Goal: Task Accomplishment & Management: Manage account settings

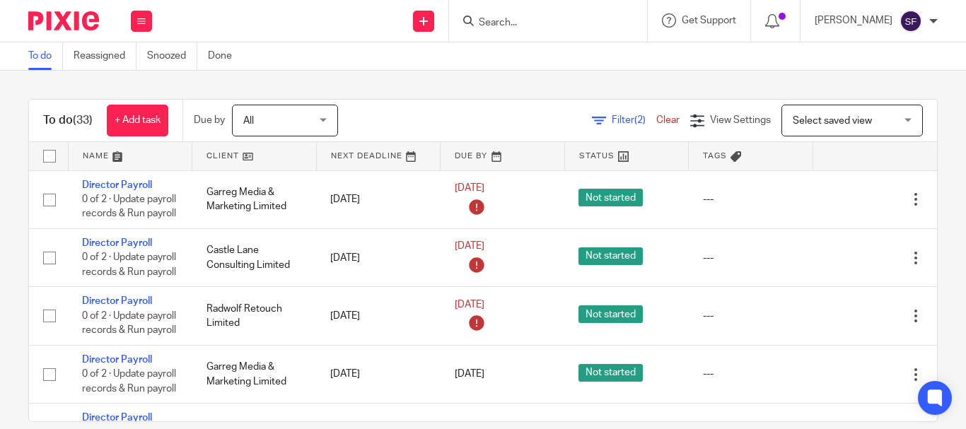
scroll to position [1132, 0]
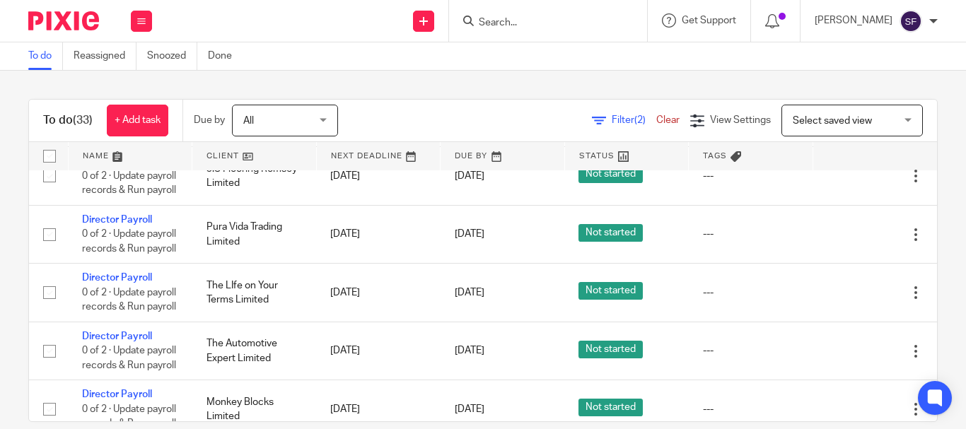
click at [581, 19] on input "Search" at bounding box center [541, 23] width 127 height 13
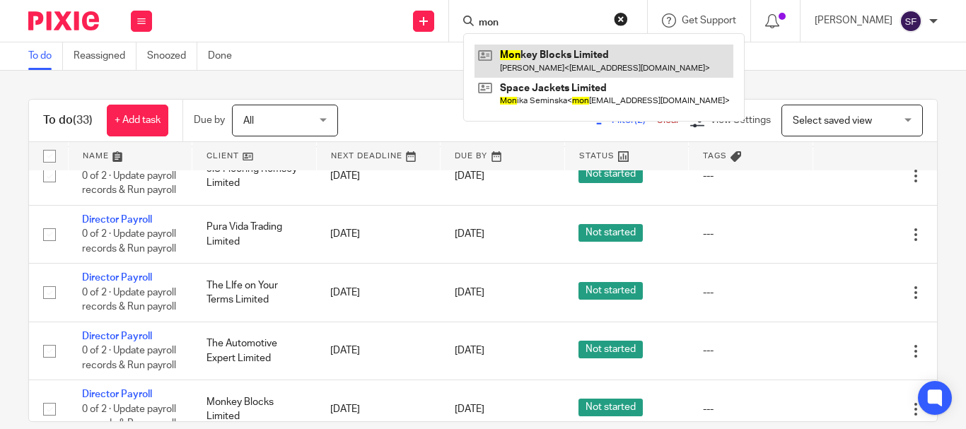
type input "mon"
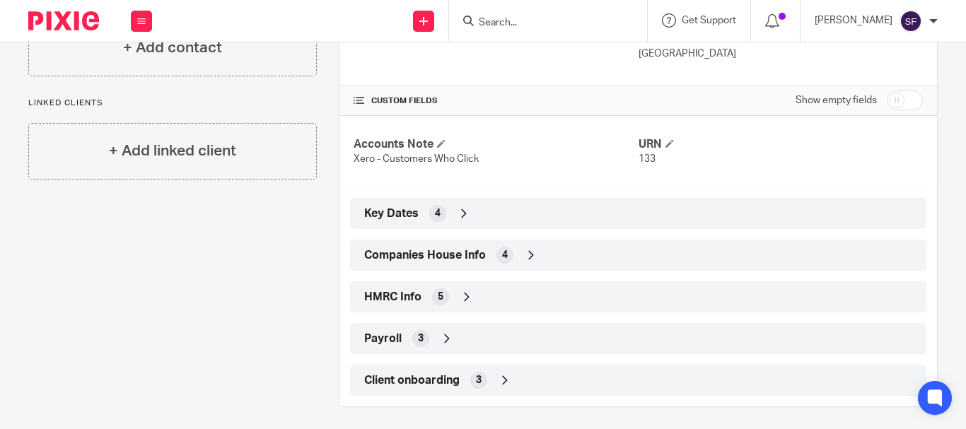
scroll to position [287, 0]
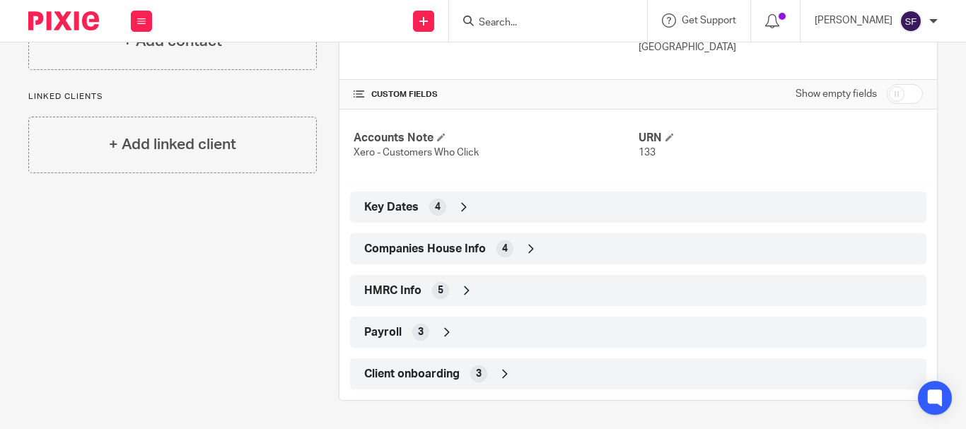
click at [446, 246] on span "Companies House Info" at bounding box center [425, 249] width 122 height 15
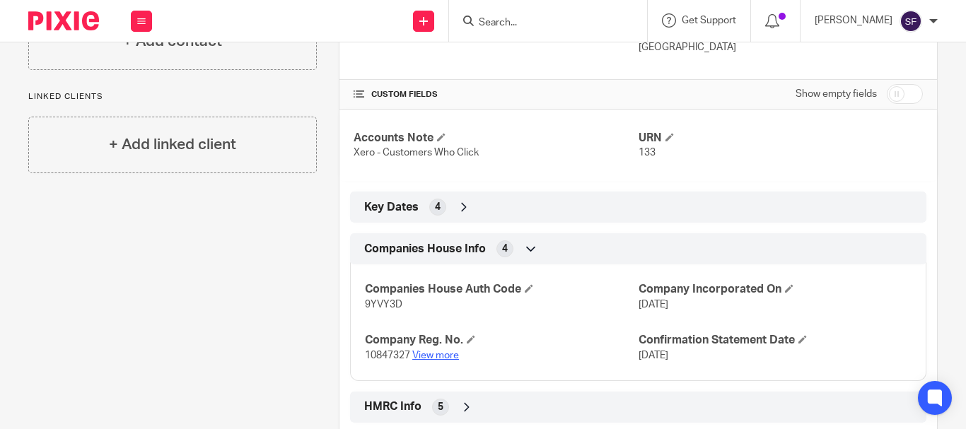
click at [441, 354] on link "View more" at bounding box center [435, 356] width 47 height 10
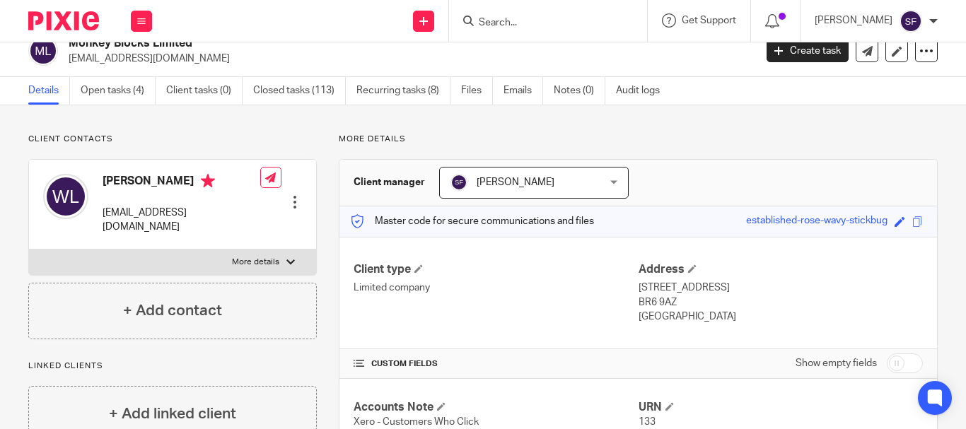
scroll to position [0, 0]
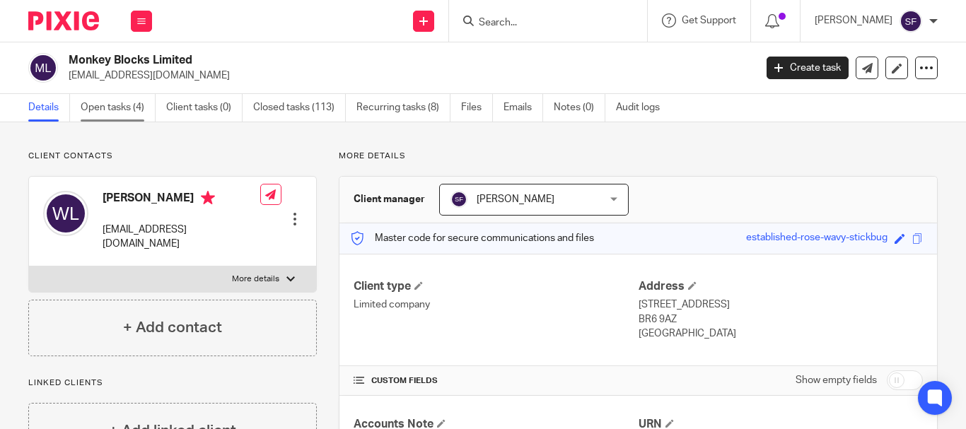
click at [144, 108] on link "Open tasks (4)" at bounding box center [118, 108] width 75 height 28
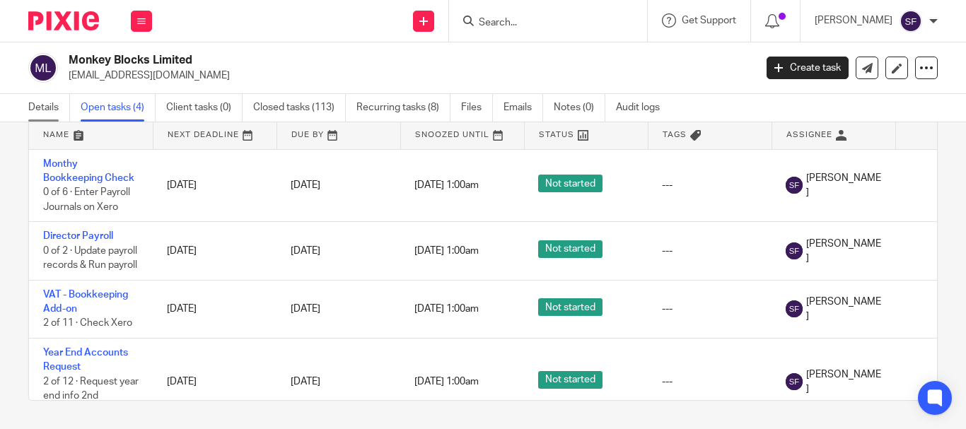
click at [57, 105] on link "Details" at bounding box center [49, 108] width 42 height 28
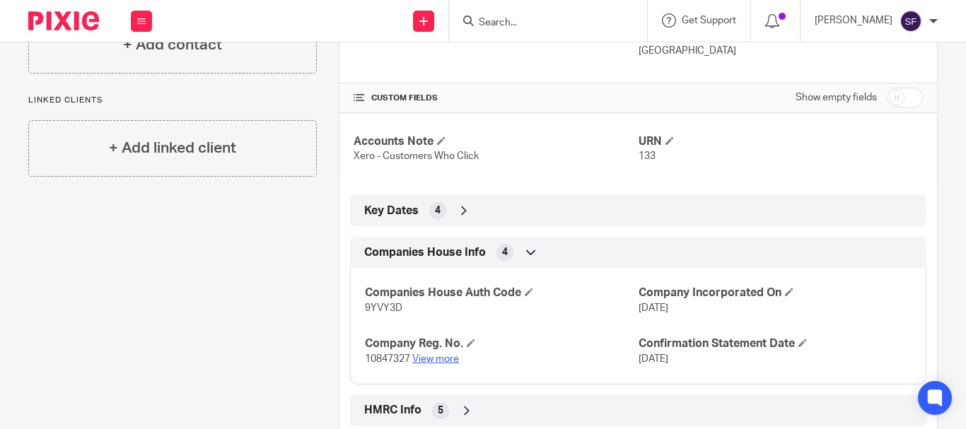
click at [436, 354] on link "View more" at bounding box center [435, 359] width 47 height 10
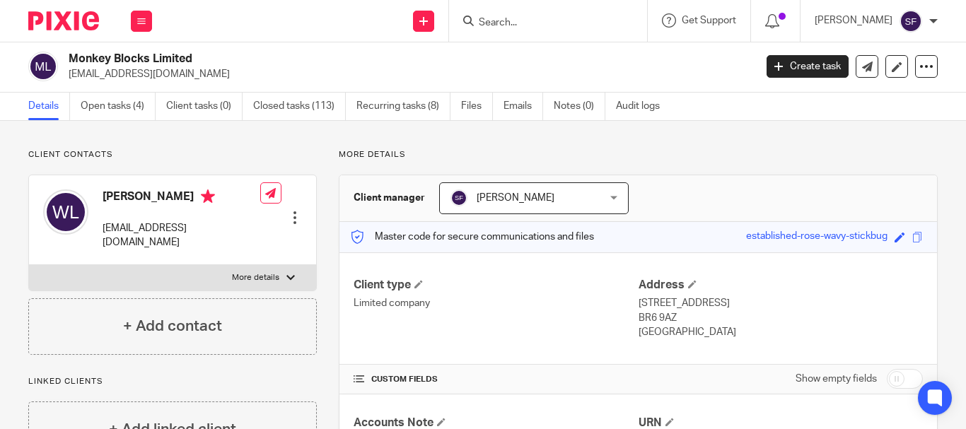
scroll to position [0, 0]
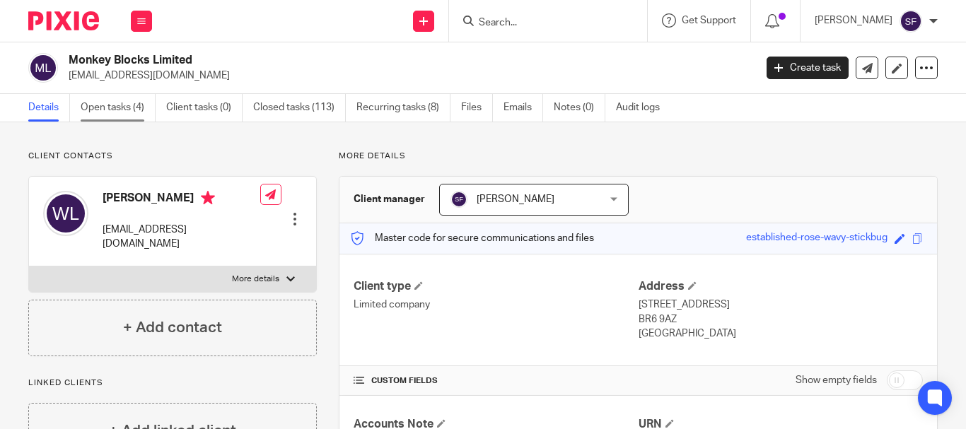
click at [114, 98] on link "Open tasks (4)" at bounding box center [118, 108] width 75 height 28
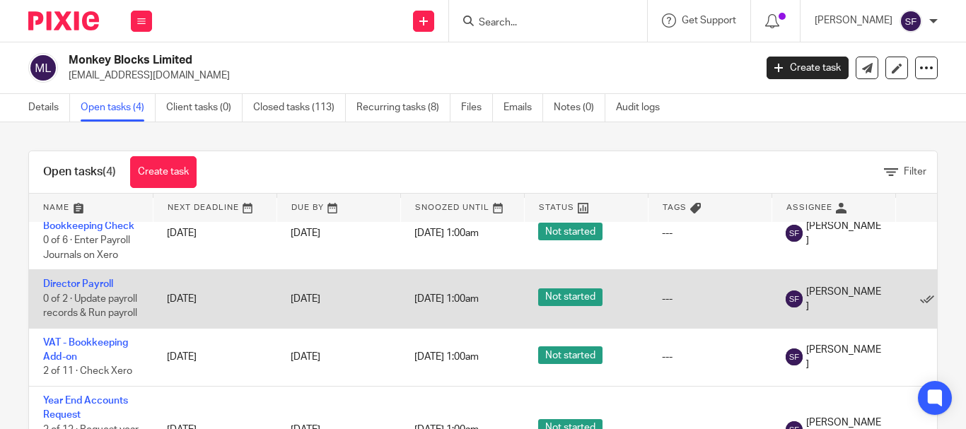
scroll to position [50, 0]
click at [93, 270] on td "Director Payroll 0 of 2 · Update payroll records & Run payroll" at bounding box center [91, 299] width 124 height 58
click at [95, 279] on link "Director Payroll" at bounding box center [78, 284] width 70 height 10
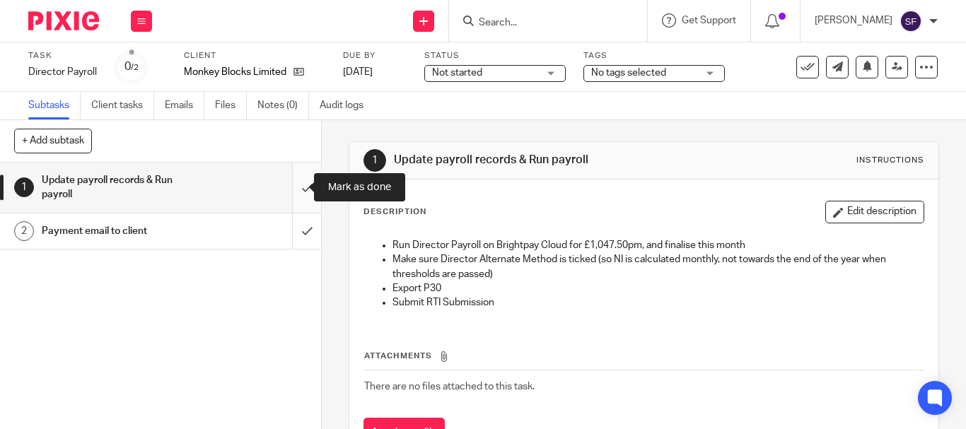
click at [288, 187] on input "submit" at bounding box center [160, 188] width 321 height 50
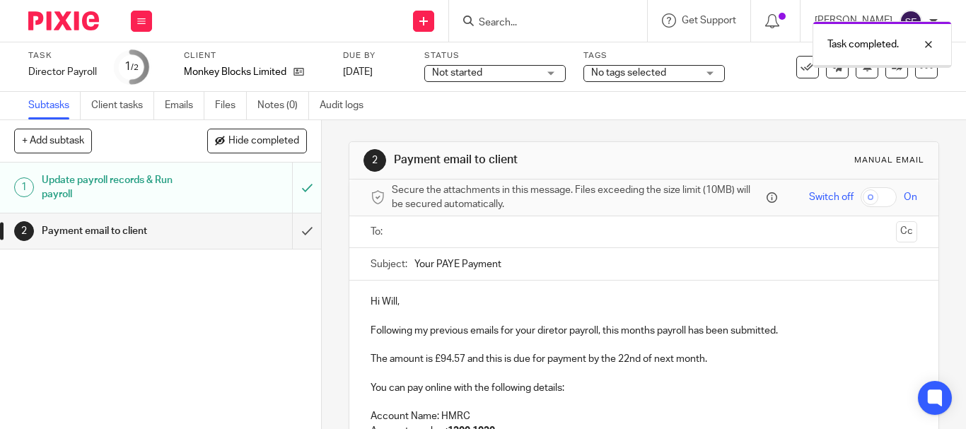
scroll to position [283, 0]
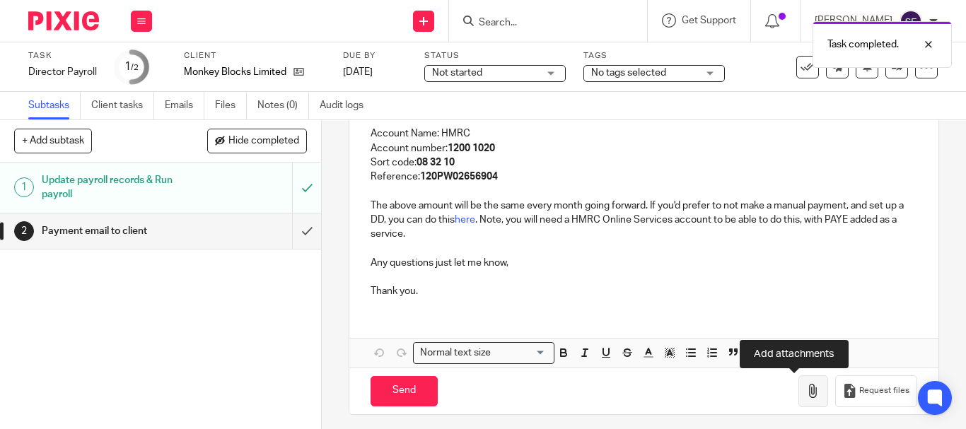
click at [799, 400] on button "button" at bounding box center [814, 392] width 30 height 32
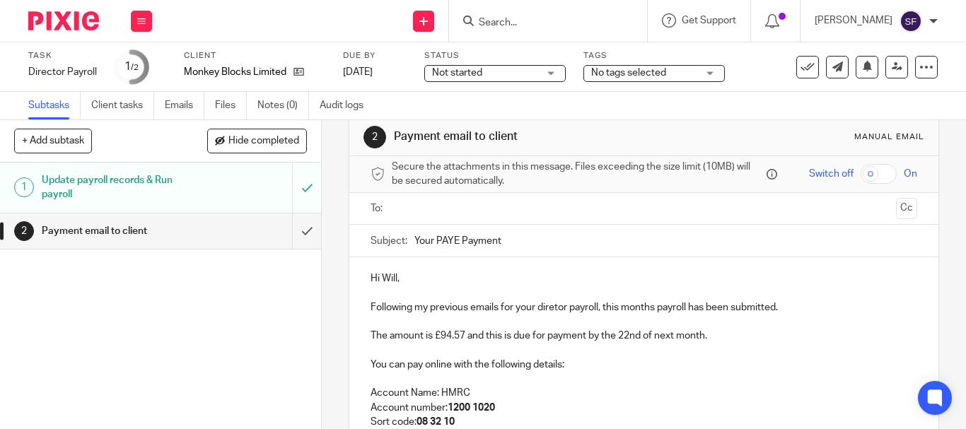
scroll to position [0, 0]
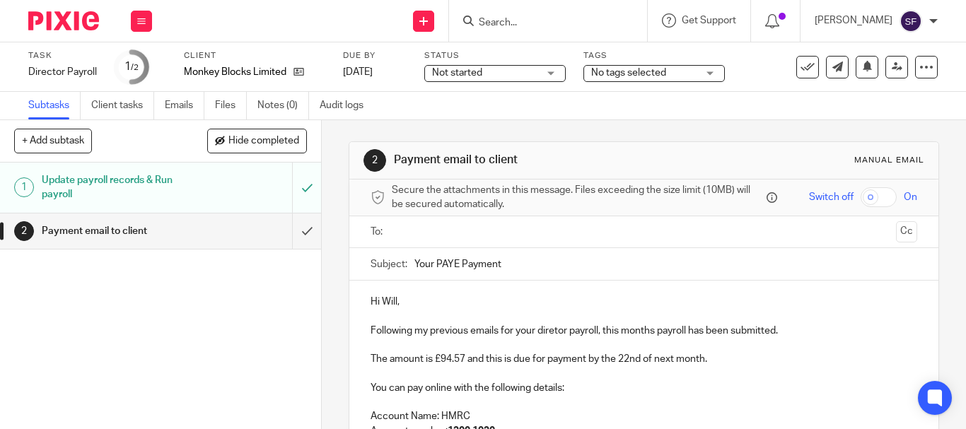
click at [442, 233] on input "text" at bounding box center [643, 232] width 493 height 16
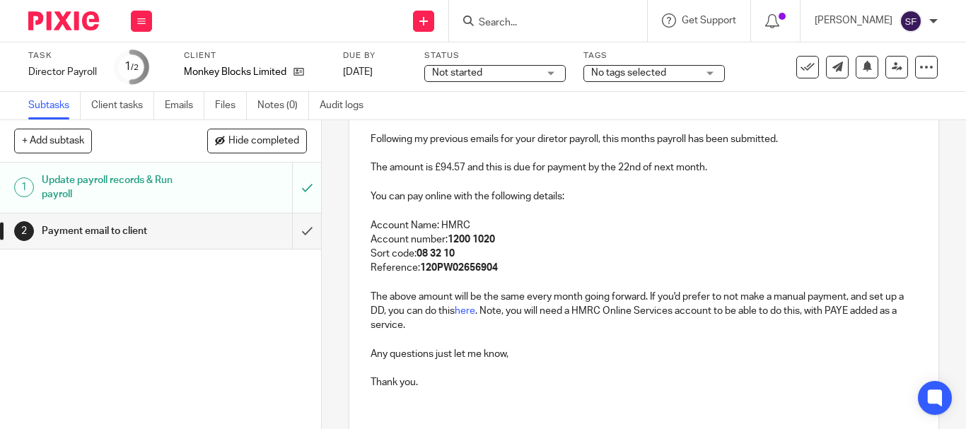
scroll to position [373, 0]
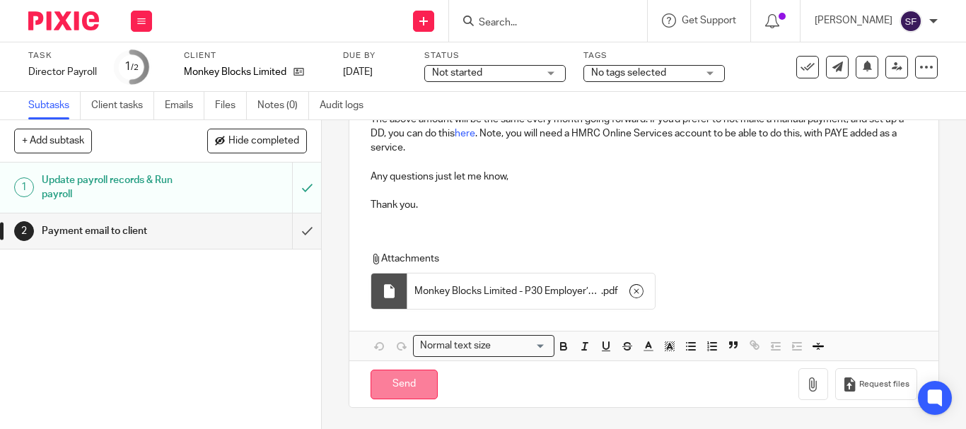
click at [402, 388] on input "Send" at bounding box center [404, 385] width 67 height 30
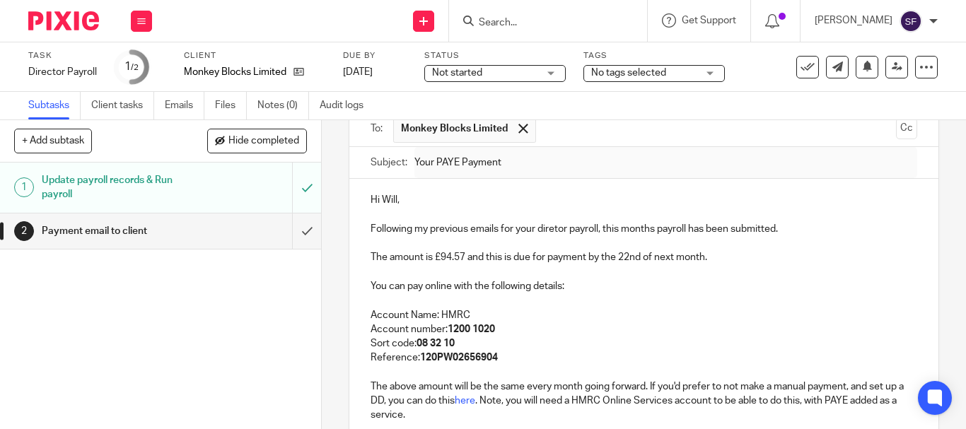
type input "Sent"
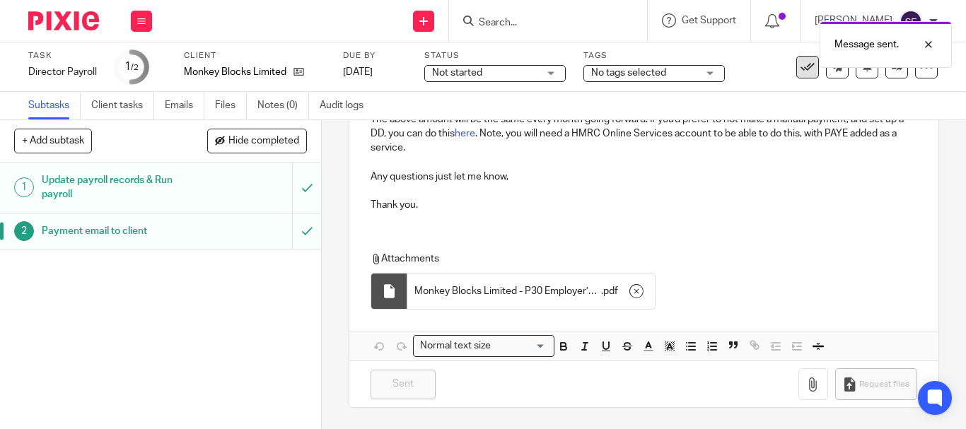
click at [797, 74] on button at bounding box center [808, 67] width 23 height 23
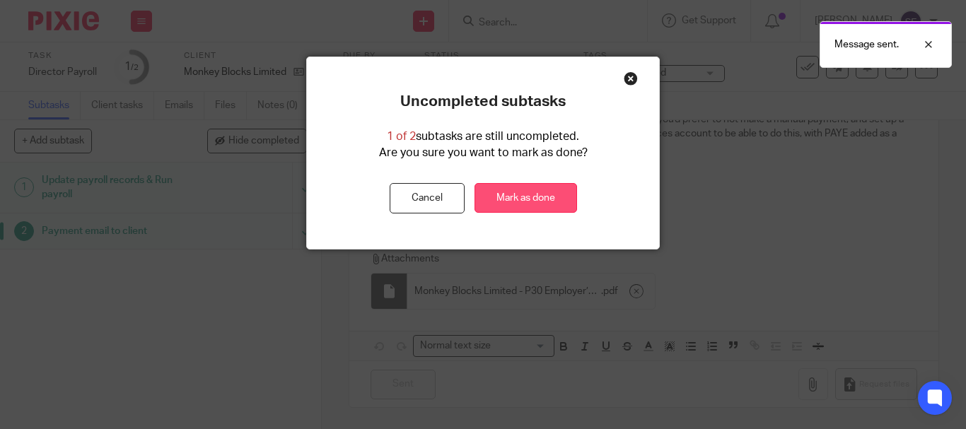
click at [550, 199] on link "Mark as done" at bounding box center [526, 198] width 103 height 30
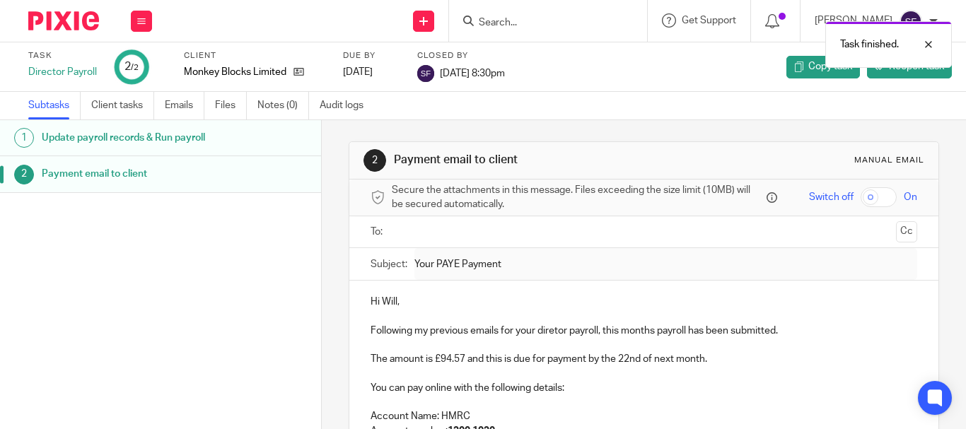
click at [535, 18] on div "Task finished." at bounding box center [717, 41] width 469 height 54
click at [930, 43] on div at bounding box center [918, 44] width 38 height 17
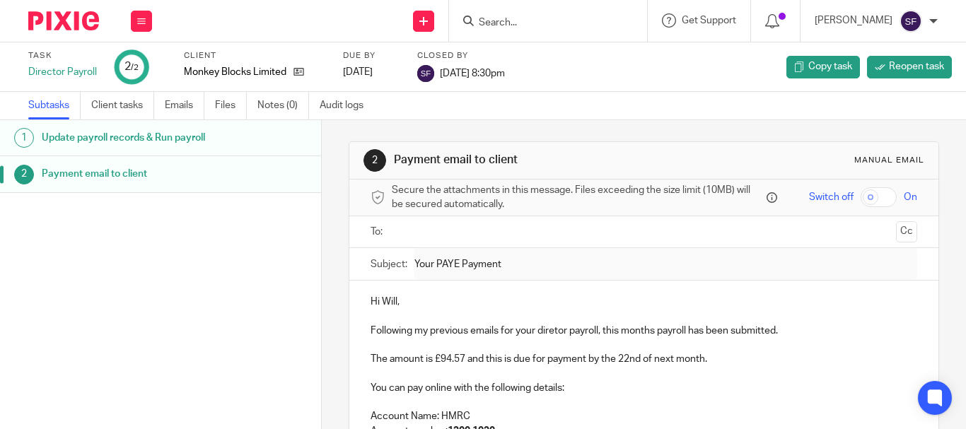
click at [552, 27] on input "Search" at bounding box center [541, 23] width 127 height 13
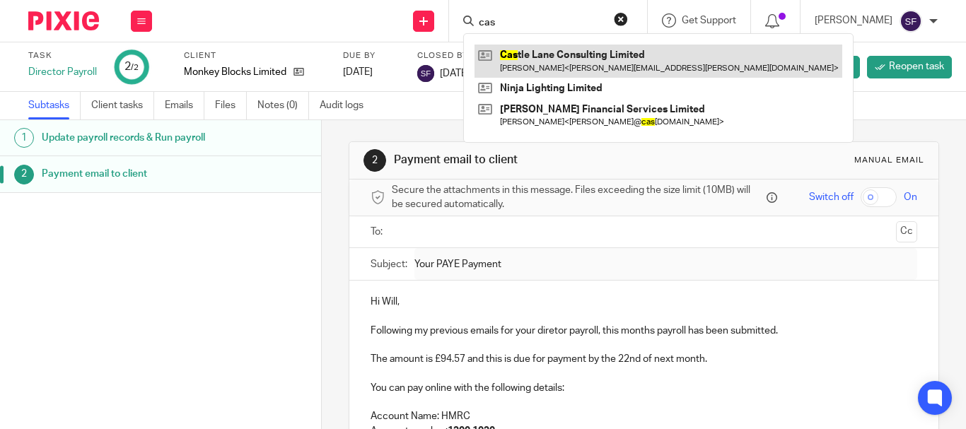
type input "cas"
click at [565, 64] on link at bounding box center [659, 61] width 368 height 33
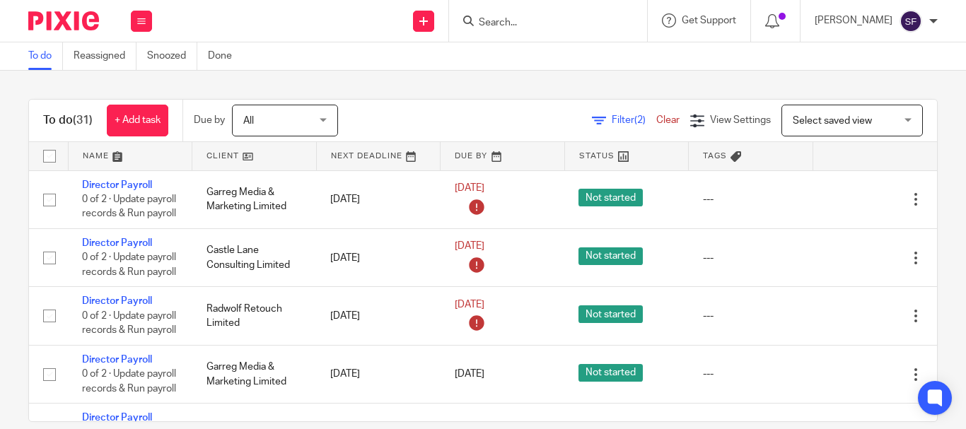
click at [550, 33] on div at bounding box center [548, 21] width 198 height 42
click at [556, 13] on form at bounding box center [553, 21] width 151 height 18
click at [553, 17] on input "Search" at bounding box center [541, 23] width 127 height 13
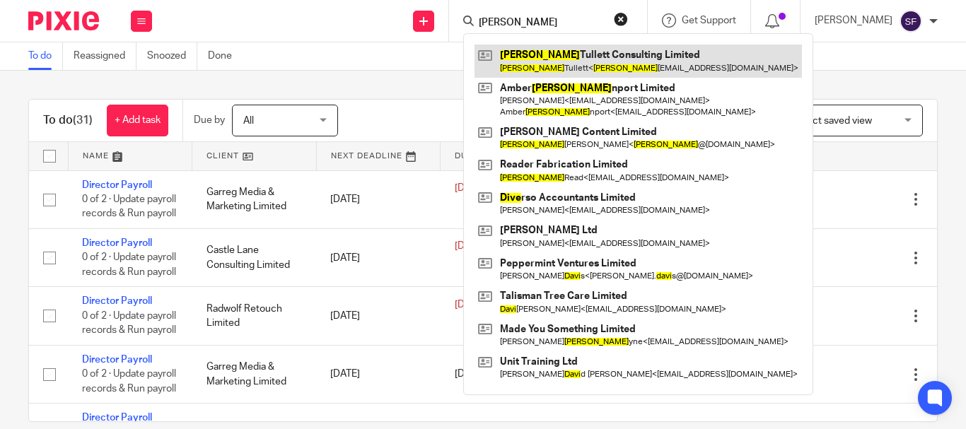
type input "dave"
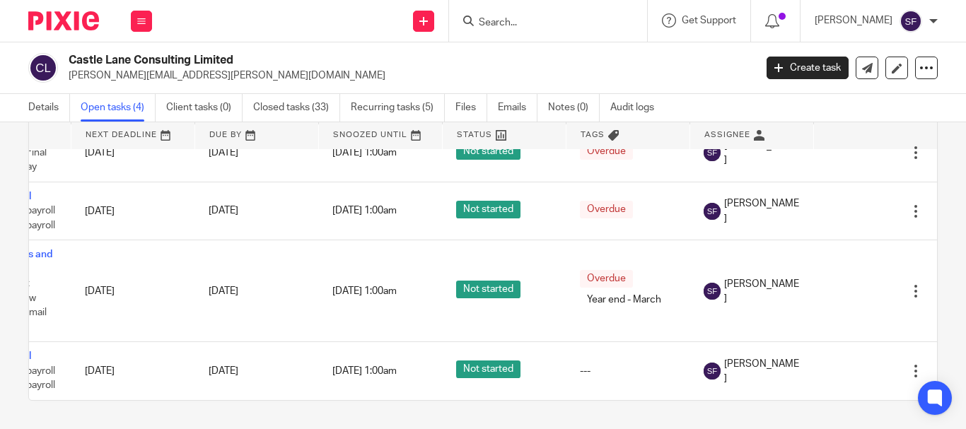
scroll to position [65, 114]
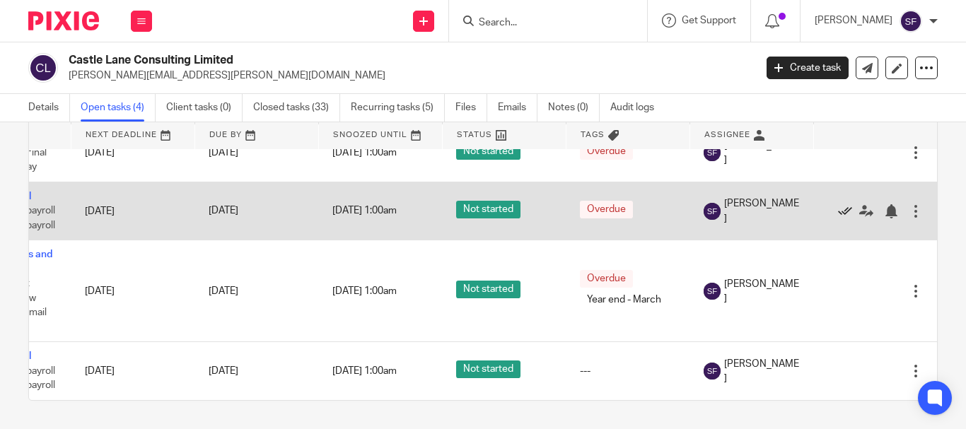
click at [838, 204] on icon at bounding box center [845, 211] width 14 height 14
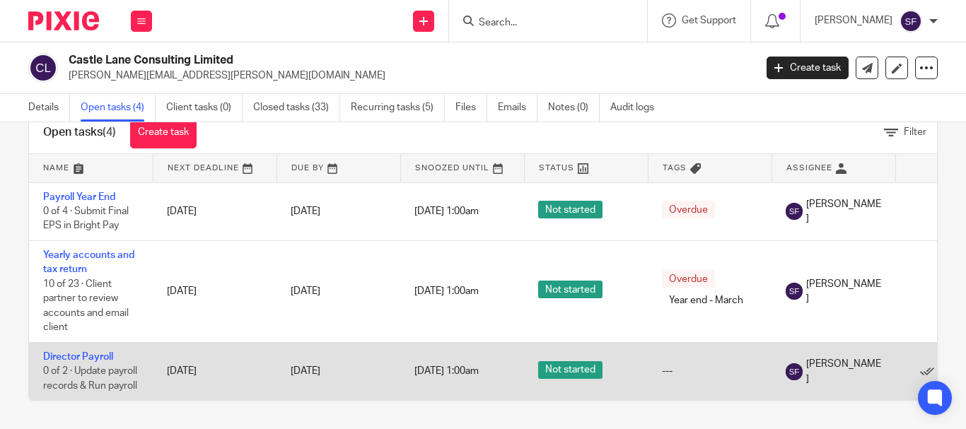
scroll to position [65, 0]
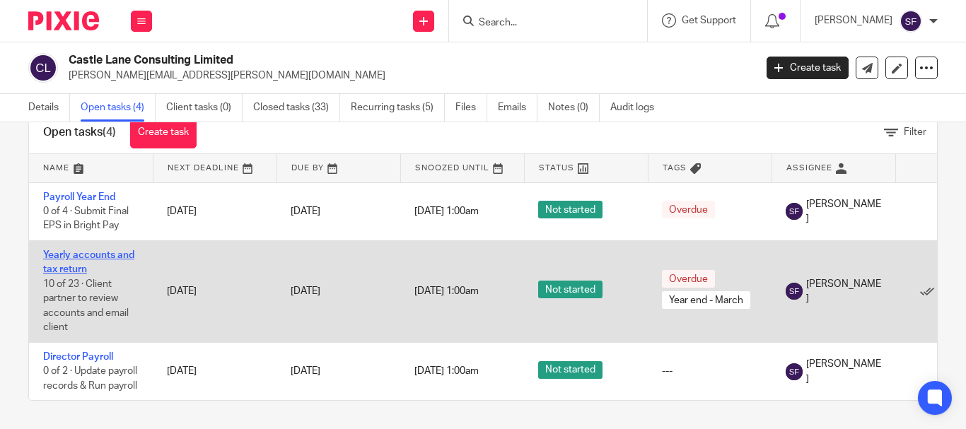
click at [65, 250] on link "Yearly accounts and tax return" at bounding box center [88, 262] width 91 height 24
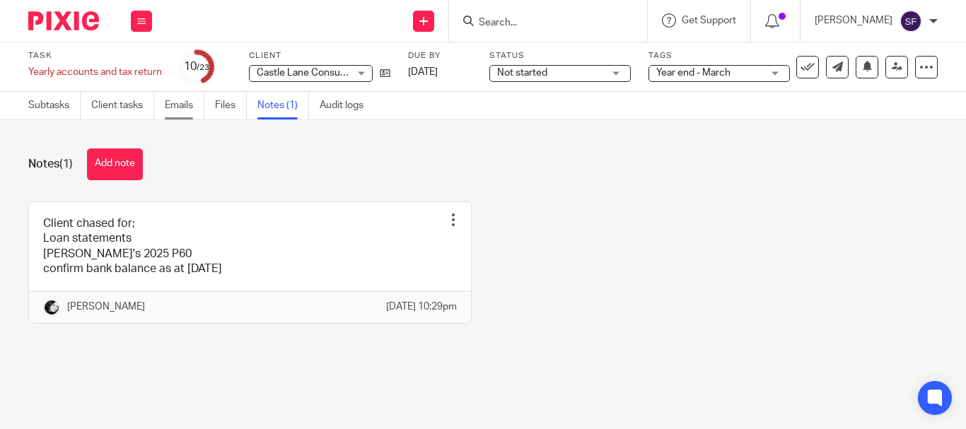
click at [187, 112] on link "Emails" at bounding box center [185, 106] width 40 height 28
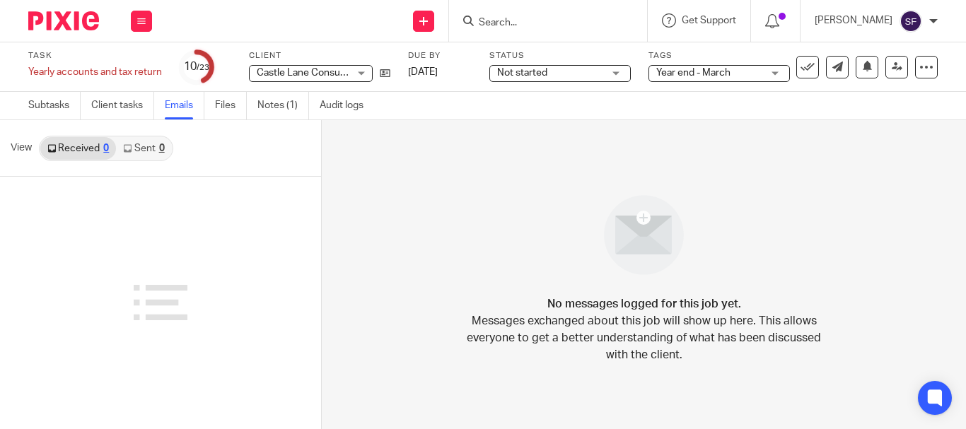
click at [155, 154] on link "Sent 0" at bounding box center [143, 148] width 55 height 23
click at [277, 109] on link "Notes (1)" at bounding box center [284, 106] width 52 height 28
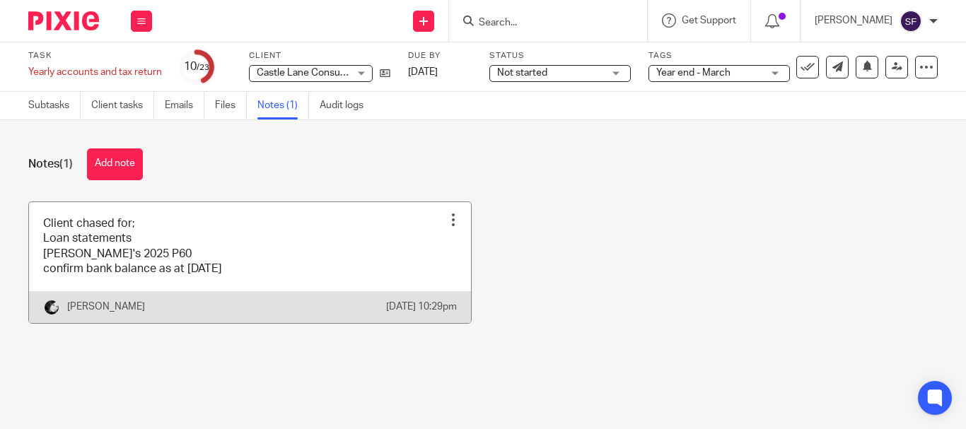
click at [164, 256] on link at bounding box center [250, 262] width 442 height 121
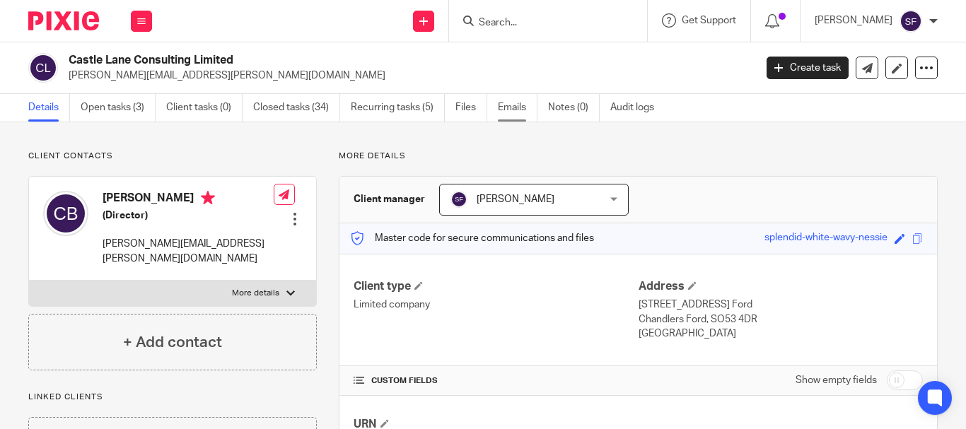
click at [521, 108] on link "Emails" at bounding box center [518, 108] width 40 height 28
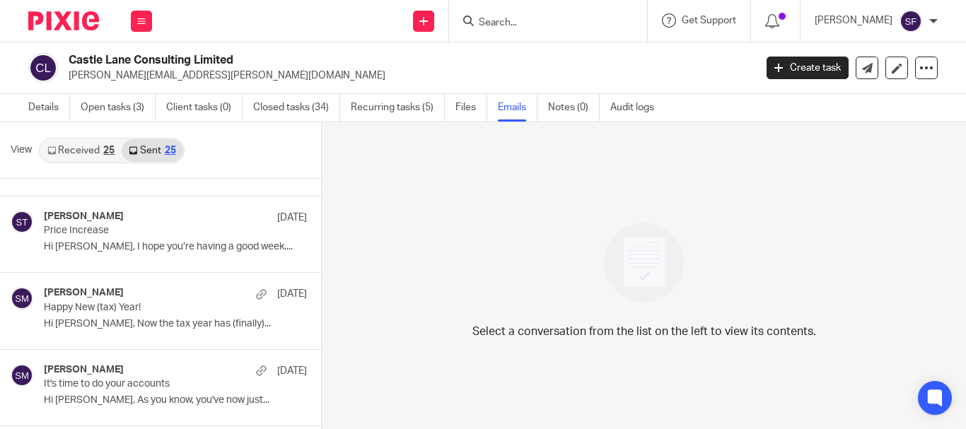
scroll to position [283, 0]
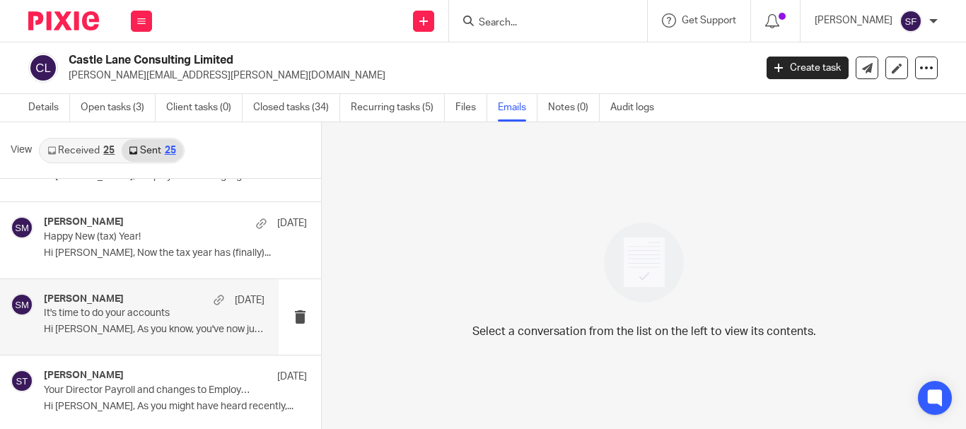
click at [168, 292] on div "Sam McGaley 1 Apr It's time to do your accounts Hi Clive, As you know, you've n…" at bounding box center [139, 317] width 279 height 76
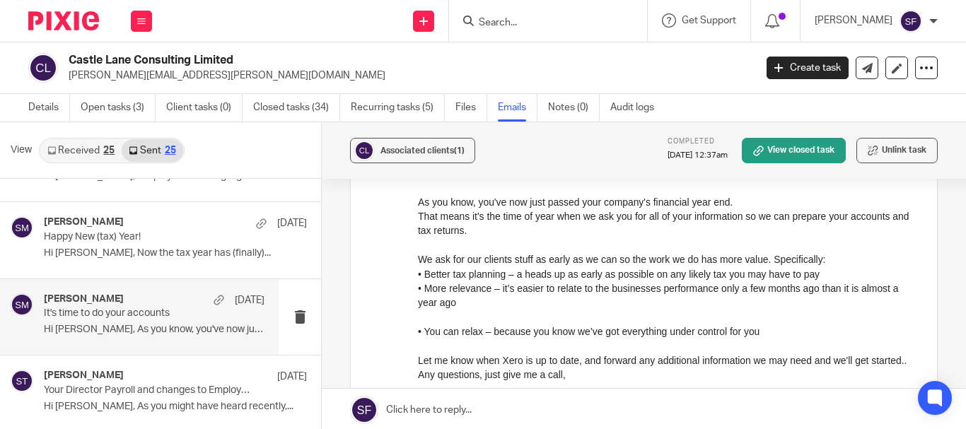
scroll to position [0, 0]
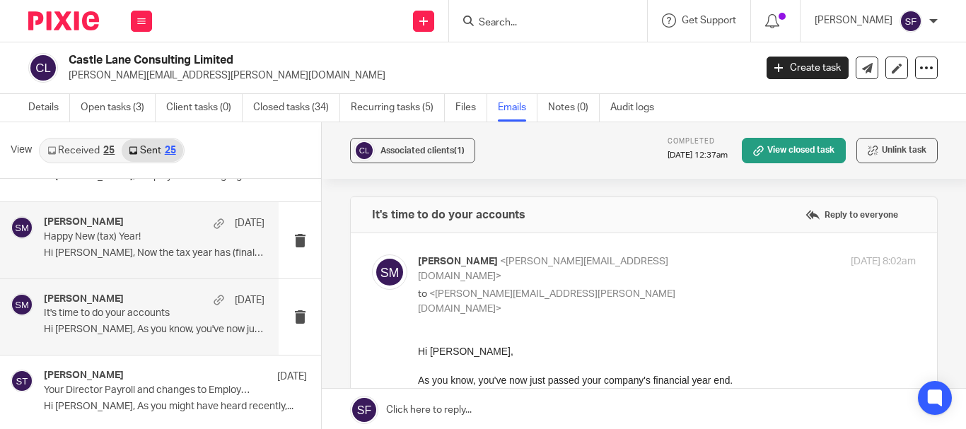
click at [129, 251] on p "Hi Clive, Now the tax year has (finally)..." at bounding box center [154, 254] width 221 height 12
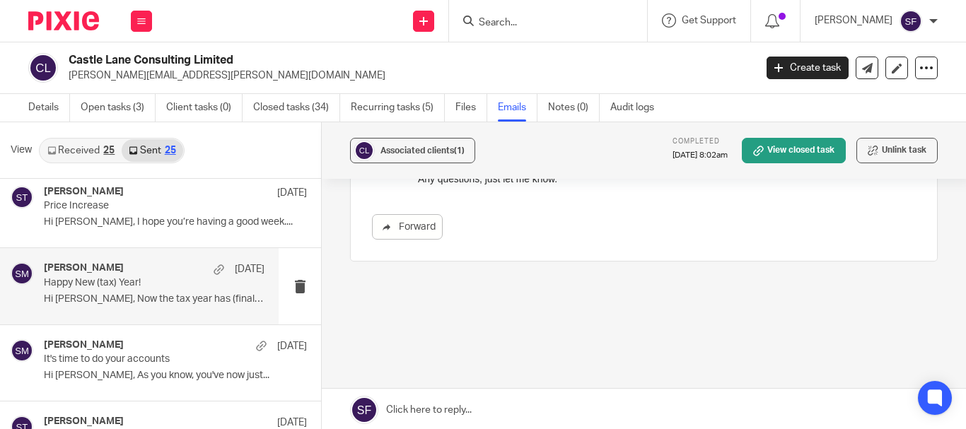
scroll to position [212, 0]
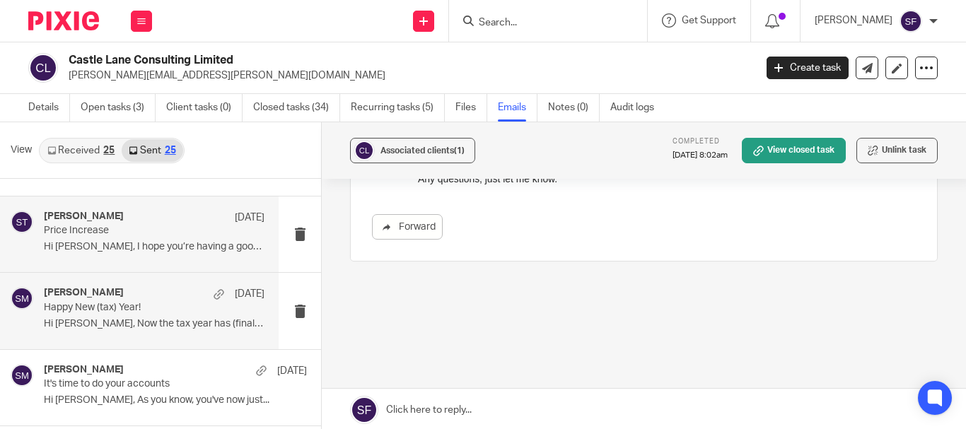
click at [118, 238] on div "Sean Toomer 13 May Price Increase Hi Clive, I hope you’re having a good week...." at bounding box center [154, 234] width 221 height 47
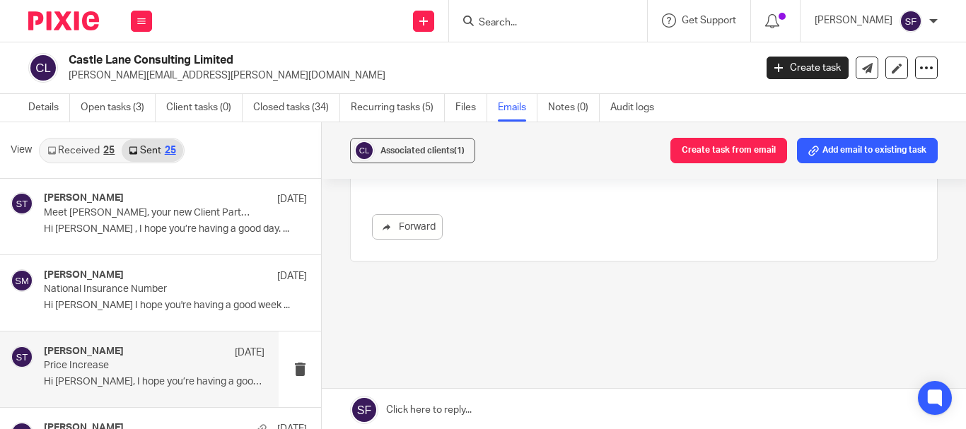
scroll to position [71, 0]
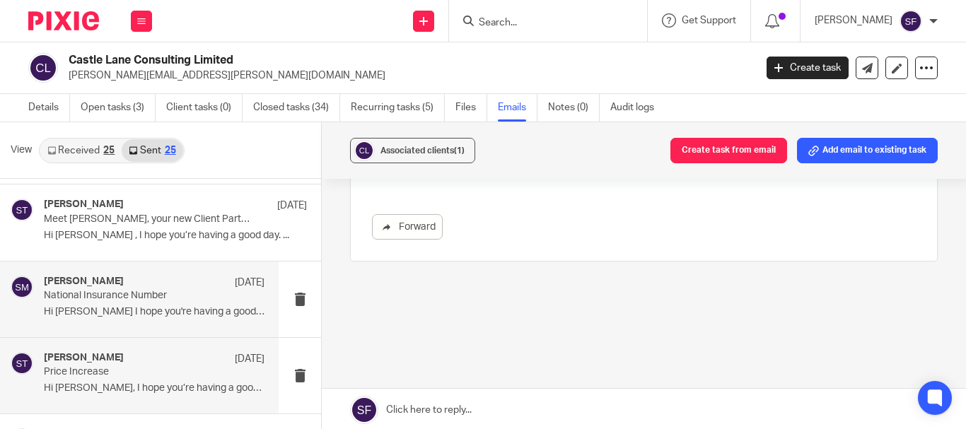
click at [108, 301] on p "National Insurance Number" at bounding box center [132, 296] width 177 height 12
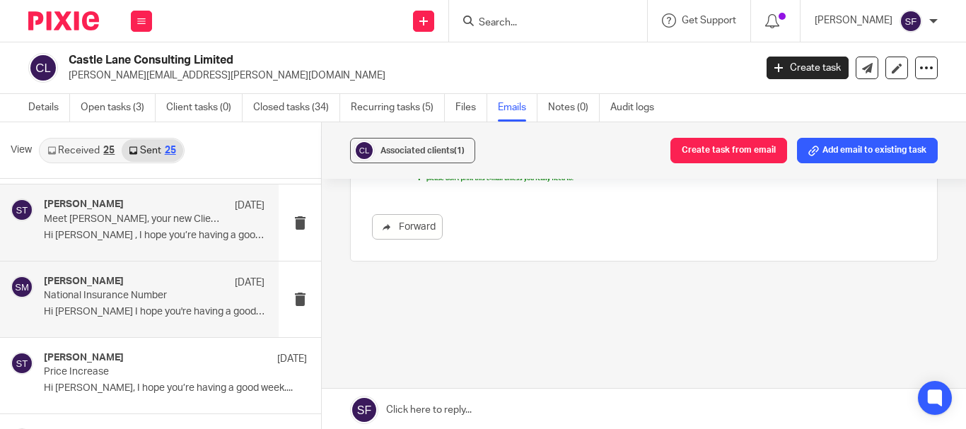
scroll to position [2, 0]
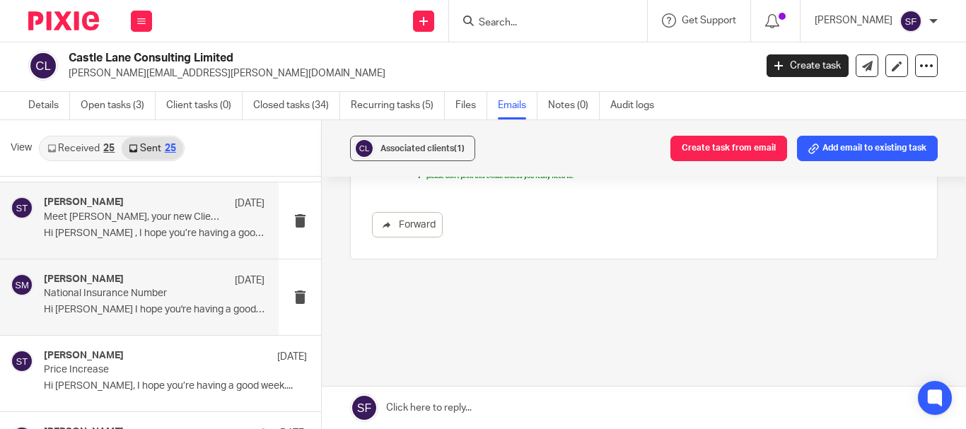
click at [178, 225] on div "Sean Toomer 4 Aug Meet Sarah, your new Client Partner Hi Clive , I hope you’re …" at bounding box center [154, 220] width 221 height 47
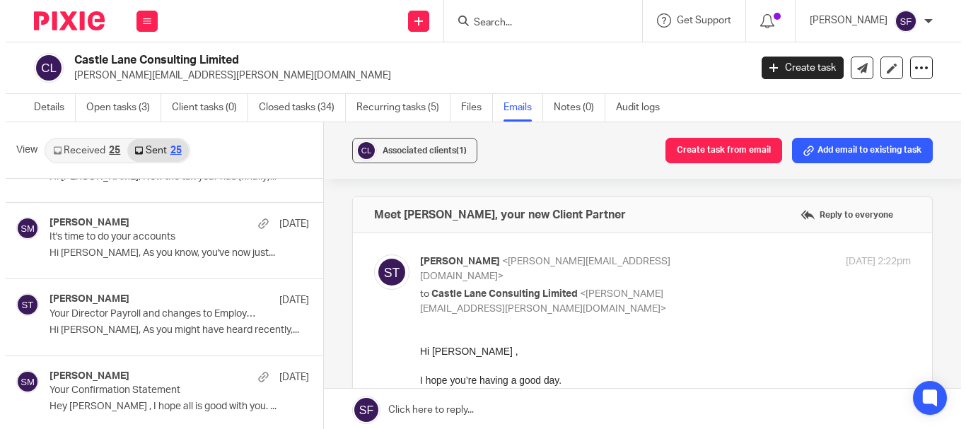
scroll to position [354, 0]
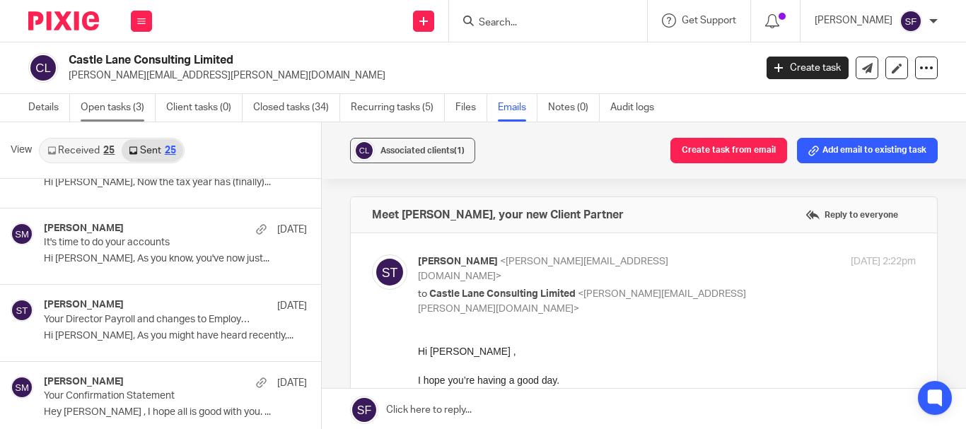
click at [105, 101] on link "Open tasks (3)" at bounding box center [118, 108] width 75 height 28
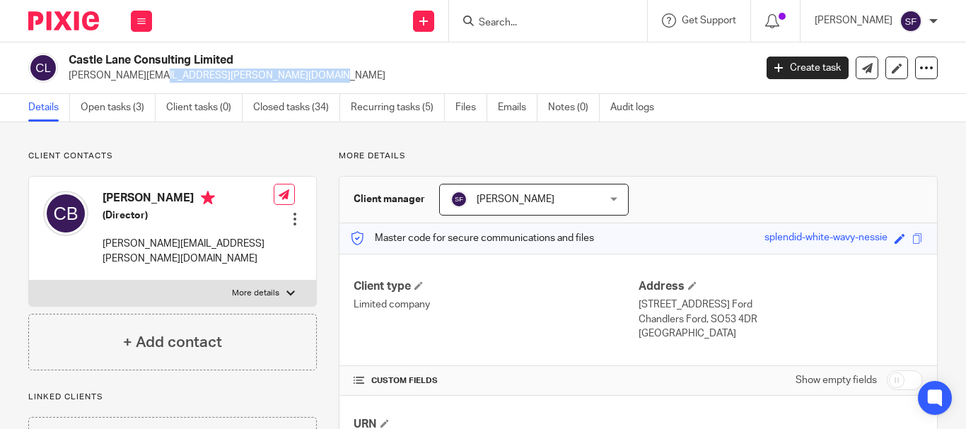
click at [214, 80] on div "Castle Lane Consulting Limited [PERSON_NAME][EMAIL_ADDRESS][PERSON_NAME][DOMAIN…" at bounding box center [386, 68] width 717 height 30
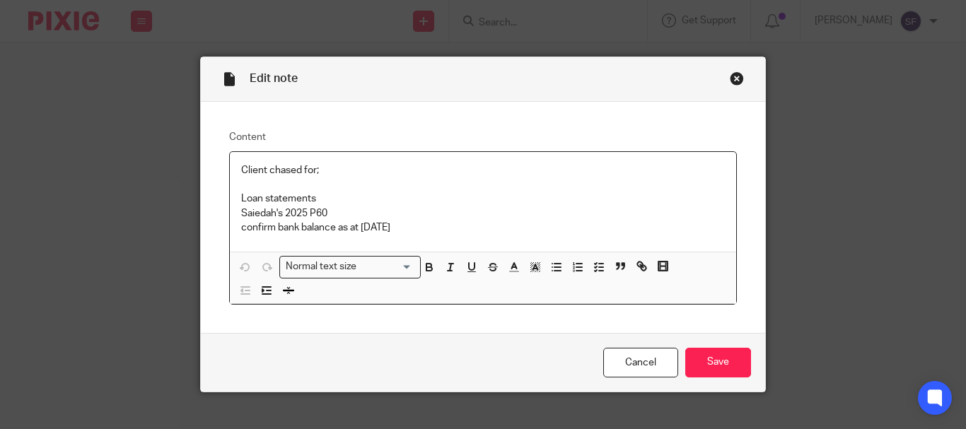
click at [323, 214] on p "Saiedah's 2025 P60" at bounding box center [483, 214] width 484 height 14
click at [730, 76] on div "Close this dialog window" at bounding box center [737, 78] width 14 height 14
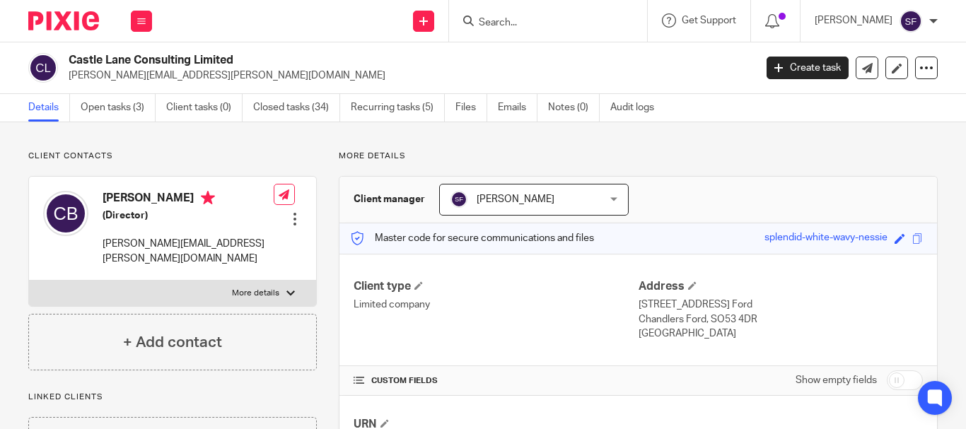
click at [545, 26] on input "Search" at bounding box center [541, 23] width 127 height 13
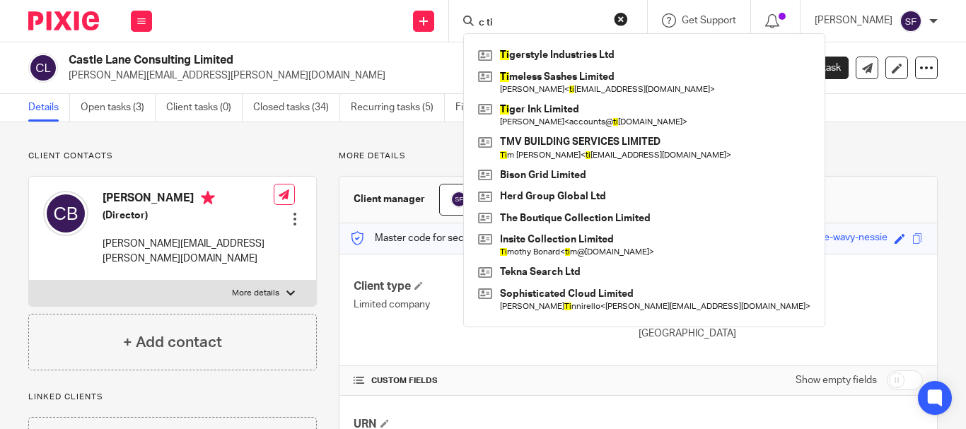
click at [539, 25] on input "c ti" at bounding box center [541, 23] width 127 height 13
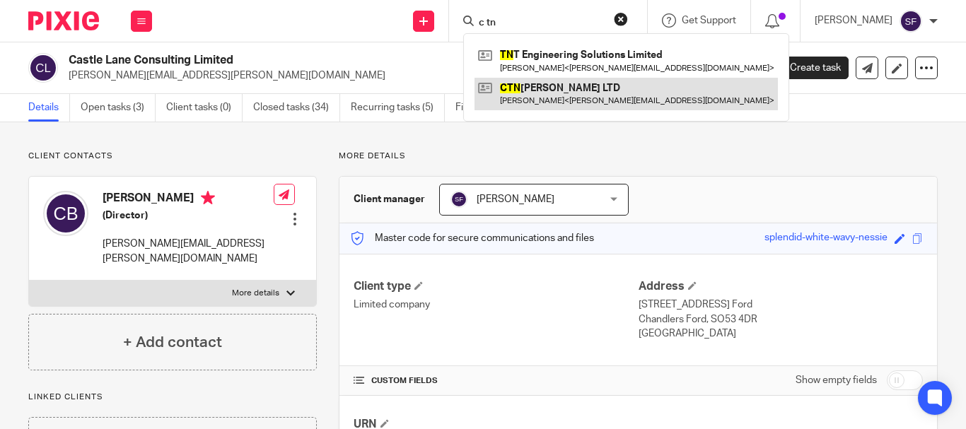
type input "c tn"
click at [568, 99] on link at bounding box center [627, 94] width 304 height 33
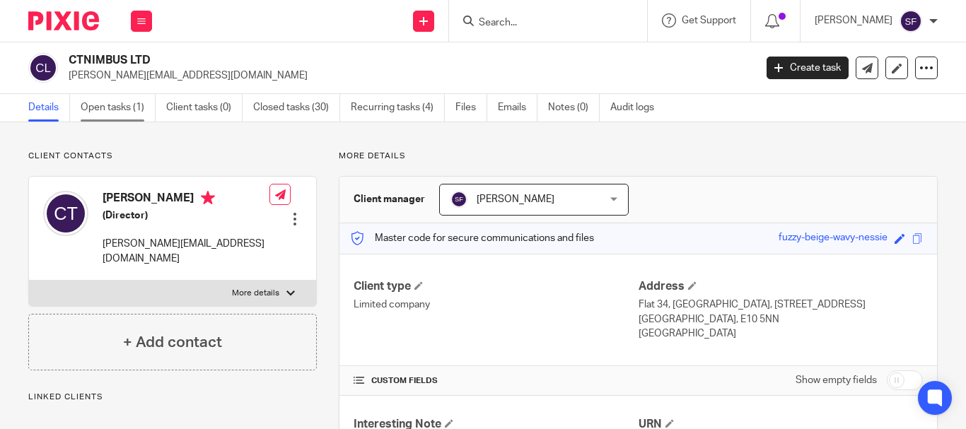
click at [123, 111] on link "Open tasks (1)" at bounding box center [118, 108] width 75 height 28
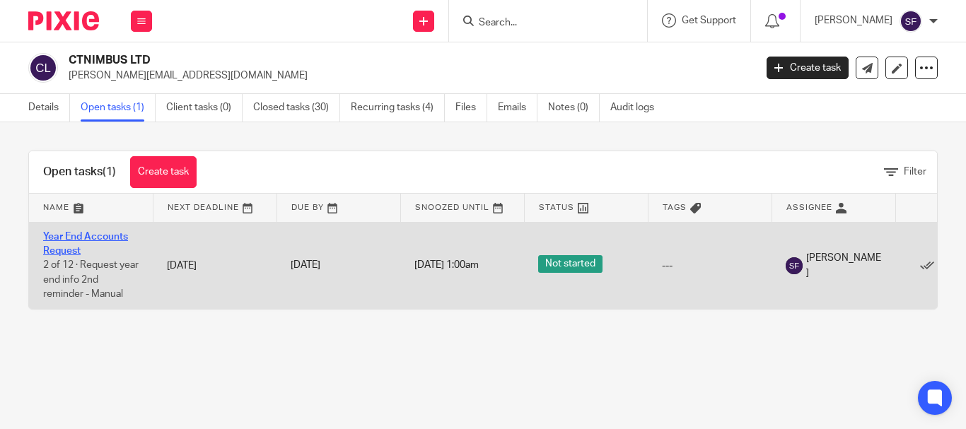
click at [71, 246] on link "Year End Accounts Request" at bounding box center [85, 244] width 85 height 24
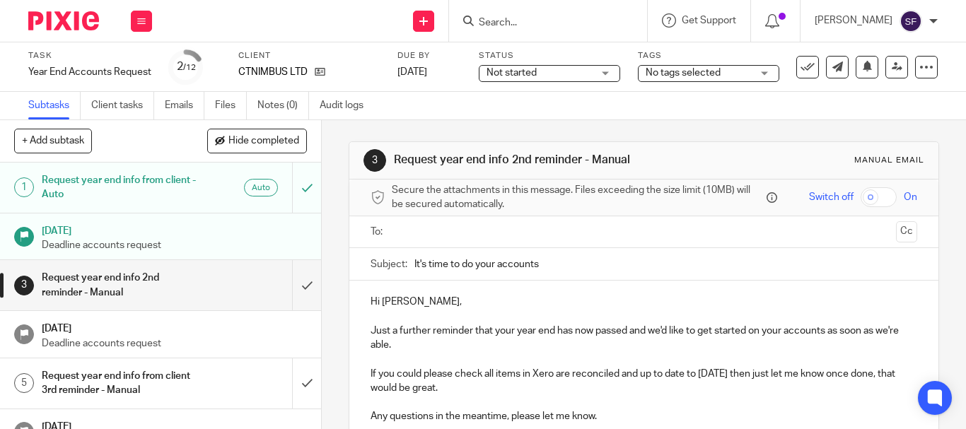
click at [408, 230] on input "text" at bounding box center [643, 232] width 493 height 16
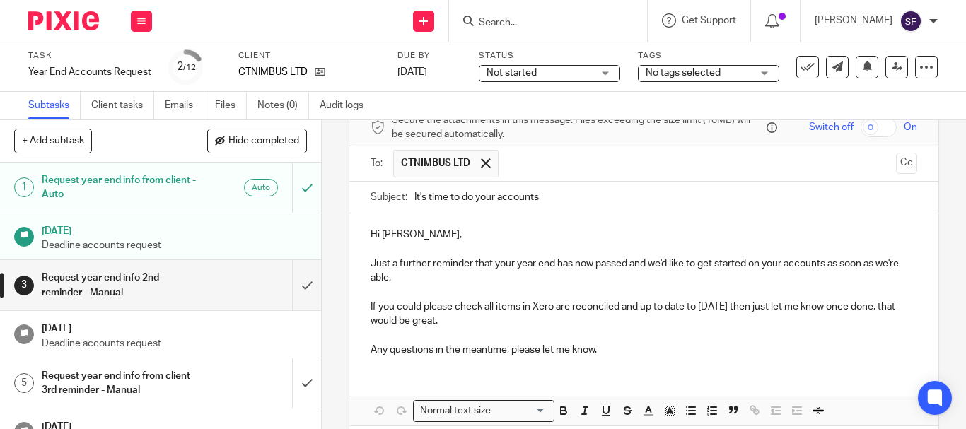
scroll to position [135, 0]
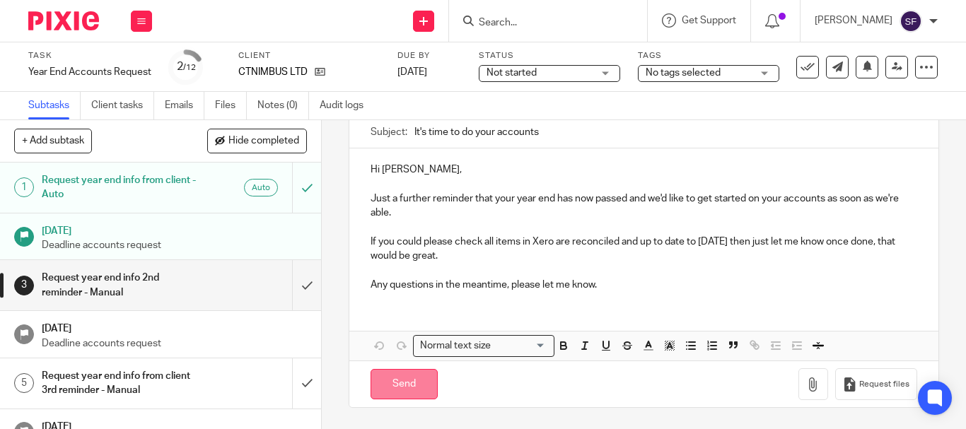
click at [408, 388] on input "Send" at bounding box center [404, 384] width 67 height 30
type input "Sent"
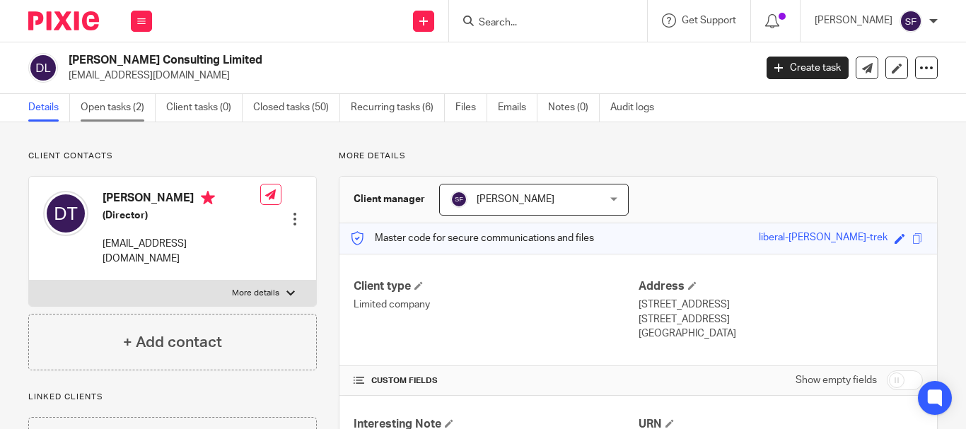
click at [117, 97] on link "Open tasks (2)" at bounding box center [118, 108] width 75 height 28
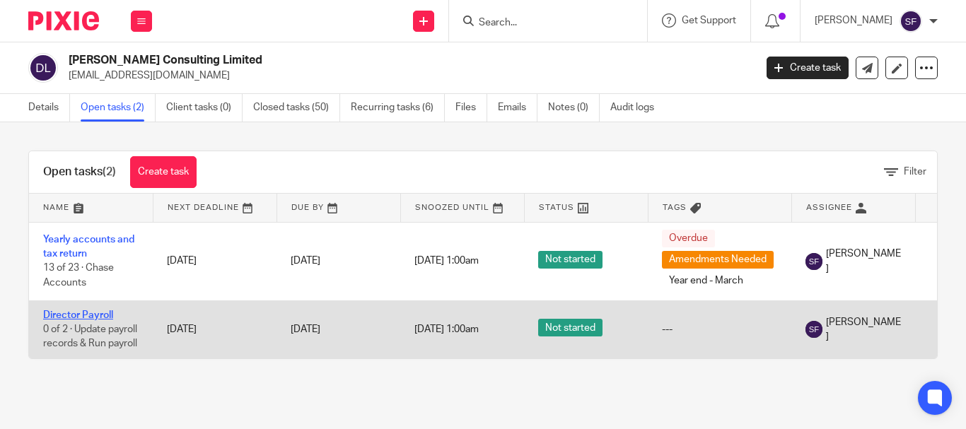
click at [91, 316] on link "Director Payroll" at bounding box center [78, 316] width 70 height 10
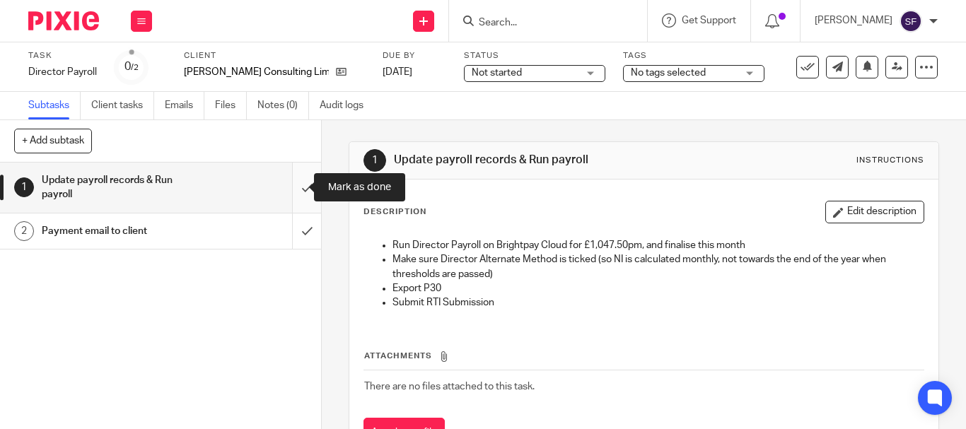
click at [294, 184] on input "submit" at bounding box center [160, 188] width 321 height 50
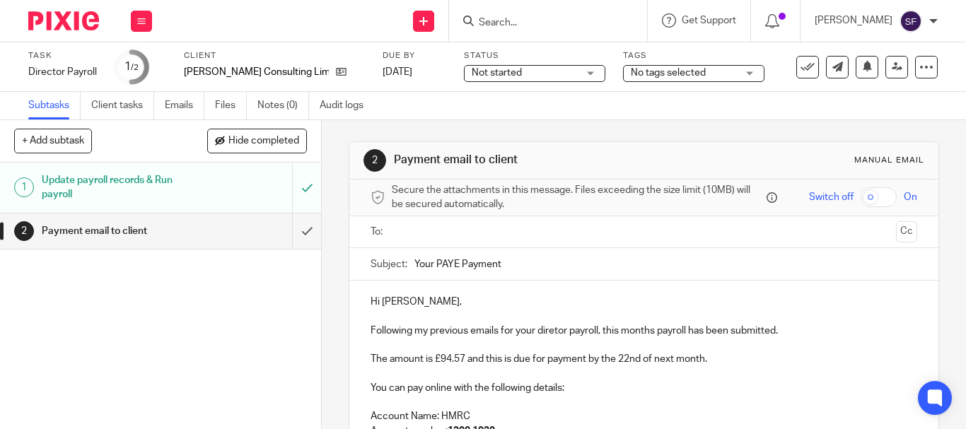
click at [450, 233] on input "text" at bounding box center [643, 232] width 493 height 16
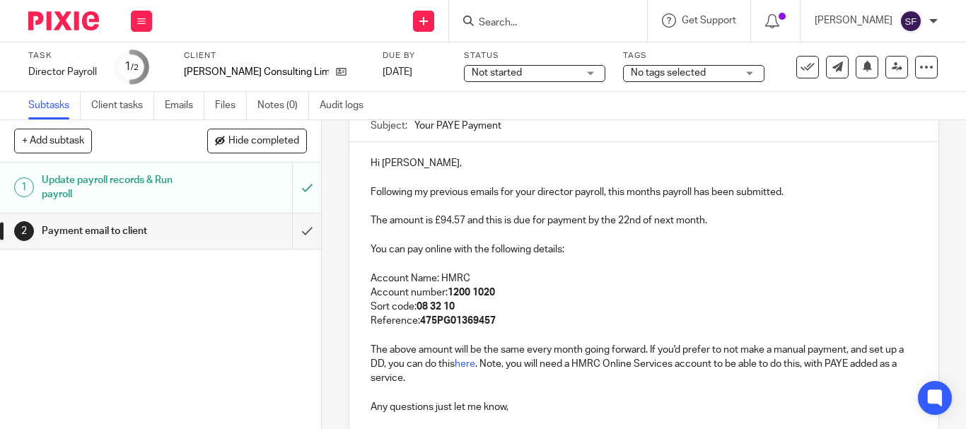
scroll to position [293, 0]
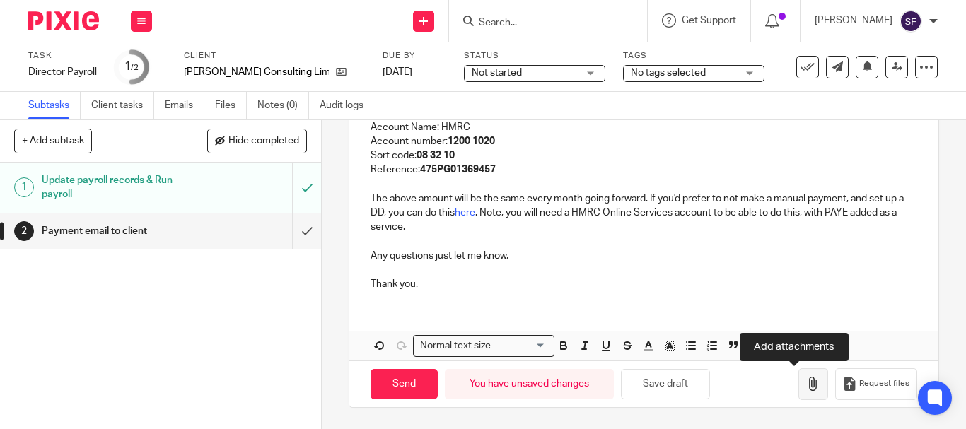
click at [807, 383] on icon "button" at bounding box center [814, 384] width 14 height 14
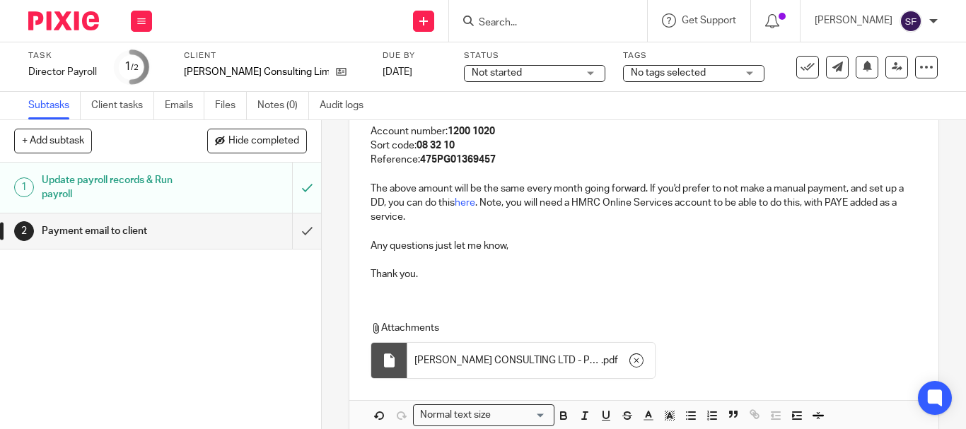
scroll to position [373, 0]
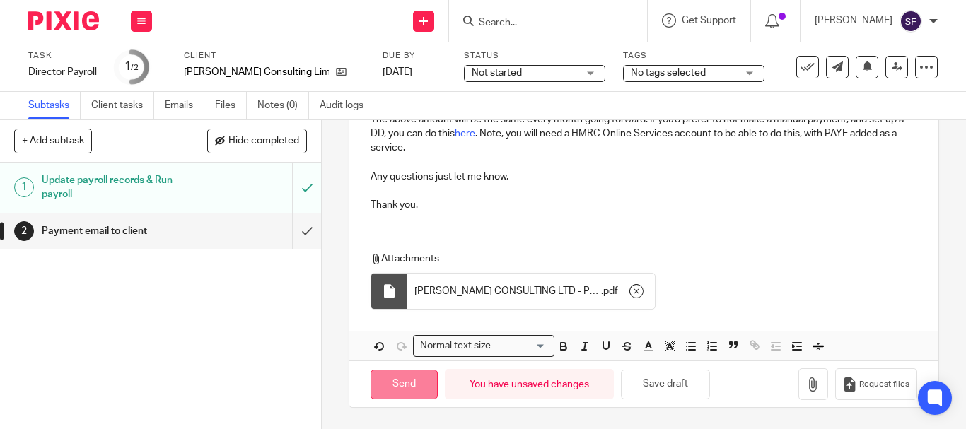
click at [381, 385] on input "Send" at bounding box center [404, 385] width 67 height 30
type input "Sent"
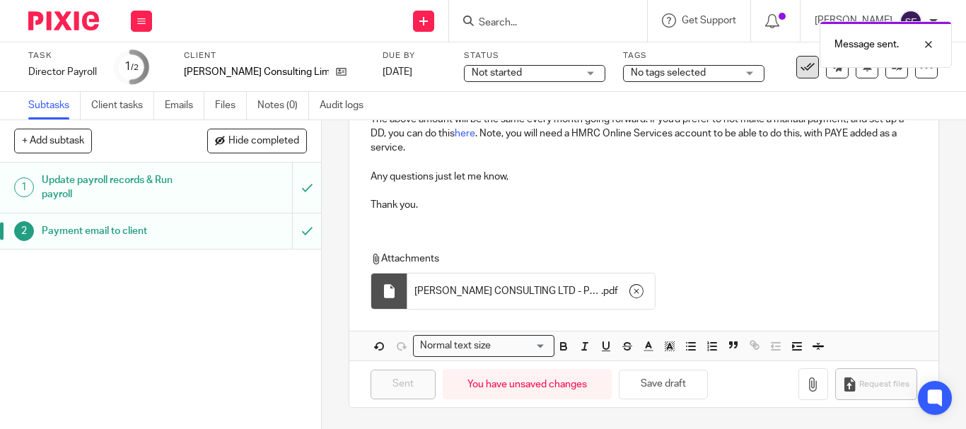
click at [797, 78] on button at bounding box center [808, 67] width 23 height 23
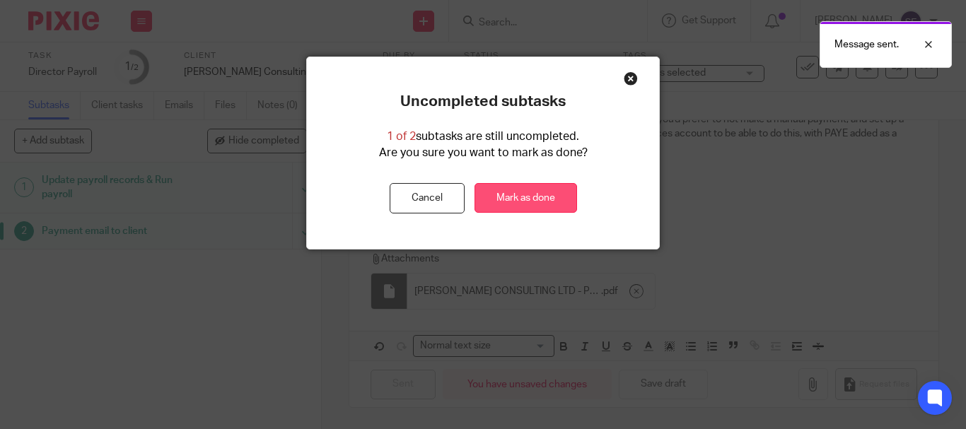
click at [504, 187] on link "Mark as done" at bounding box center [526, 198] width 103 height 30
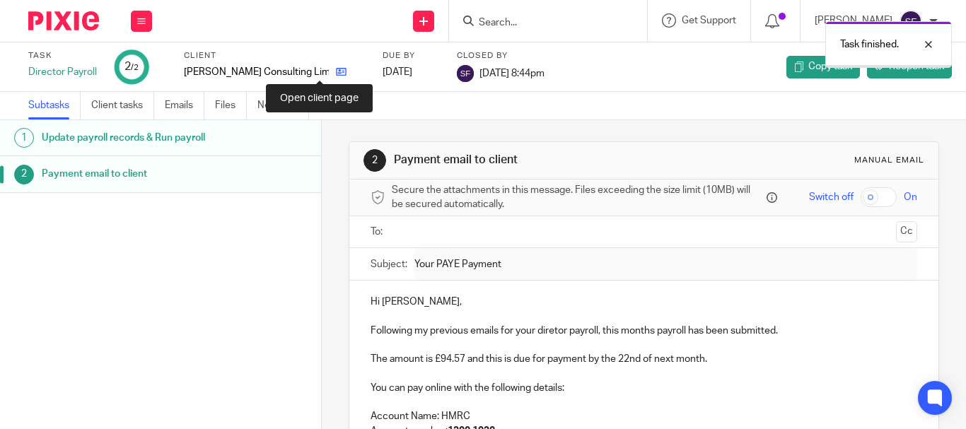
click at [336, 71] on icon at bounding box center [341, 72] width 11 height 11
